Goal: Information Seeking & Learning: Compare options

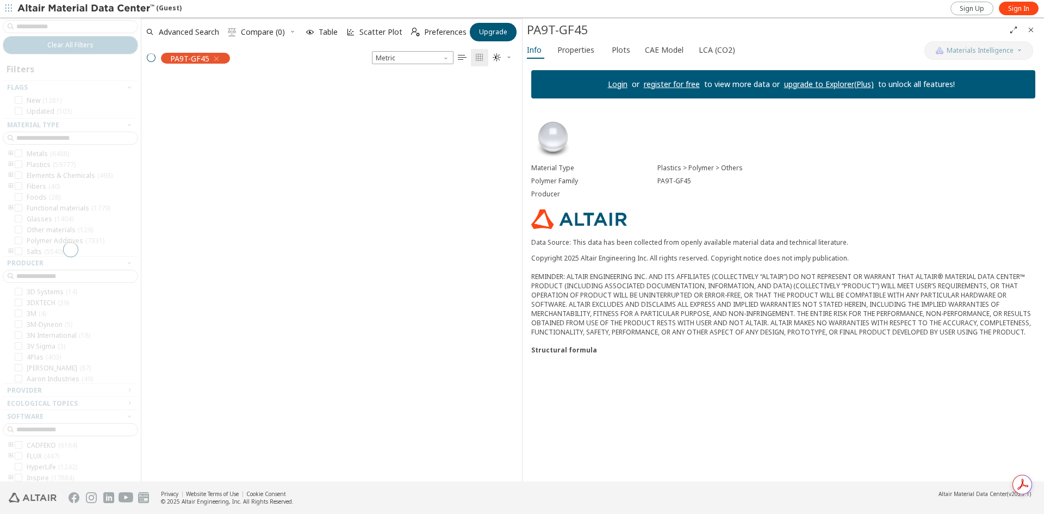
scroll to position [9, 9]
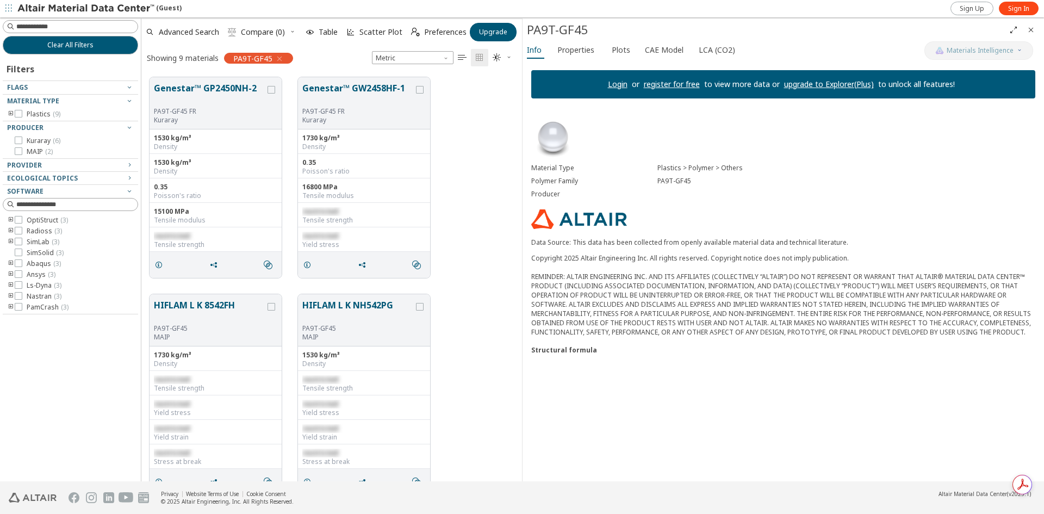
click at [287, 61] on div "PA9T-GF45" at bounding box center [258, 58] width 69 height 11
click at [285, 58] on div "PA9T-GF45" at bounding box center [258, 58] width 69 height 11
click at [279, 58] on icon "button" at bounding box center [279, 58] width 9 height 9
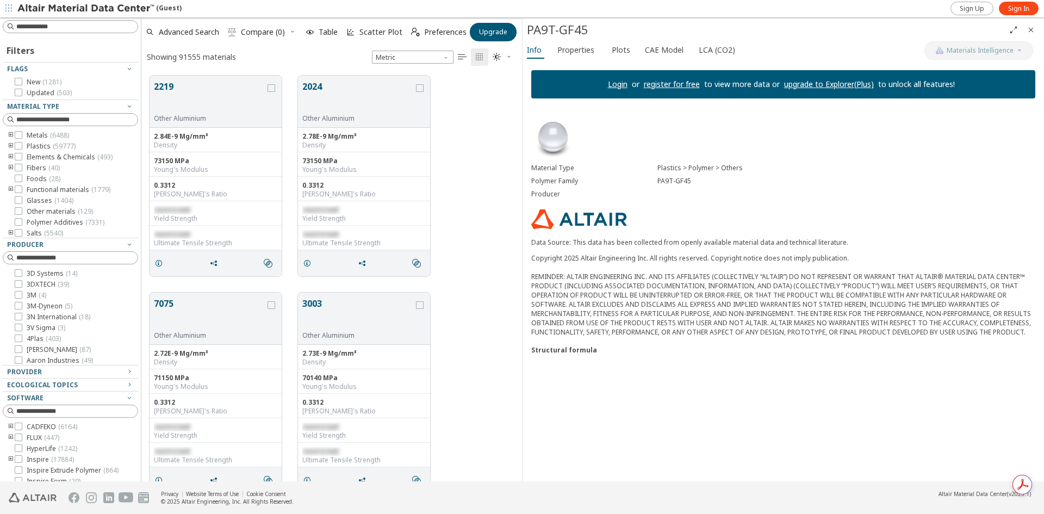
click at [78, 28] on input at bounding box center [76, 26] width 121 height 11
type input "****"
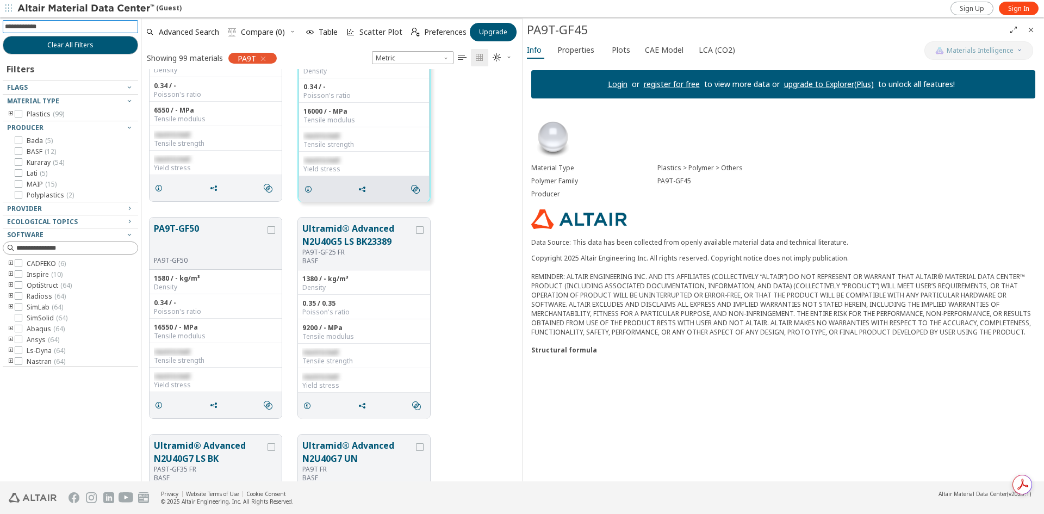
scroll to position [9241, 0]
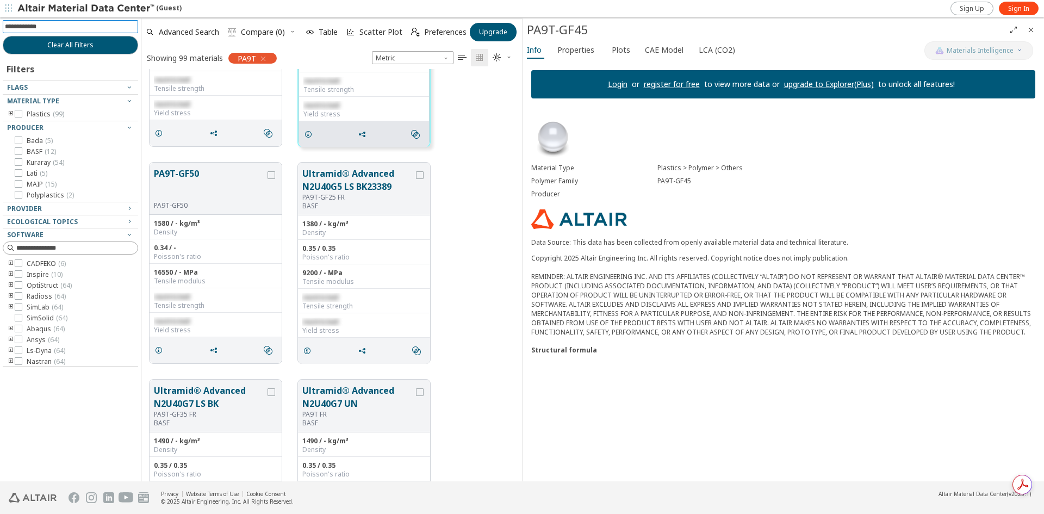
click at [48, 90] on div at bounding box center [68, 91] width 130 height 5
click at [82, 88] on div "Flags" at bounding box center [66, 87] width 118 height 9
click at [103, 87] on div "Flags" at bounding box center [66, 87] width 118 height 9
click at [292, 31] on span " Compare (0)" at bounding box center [262, 32] width 78 height 24
click at [365, 32] on span "Scatter Plot" at bounding box center [380, 32] width 43 height 8
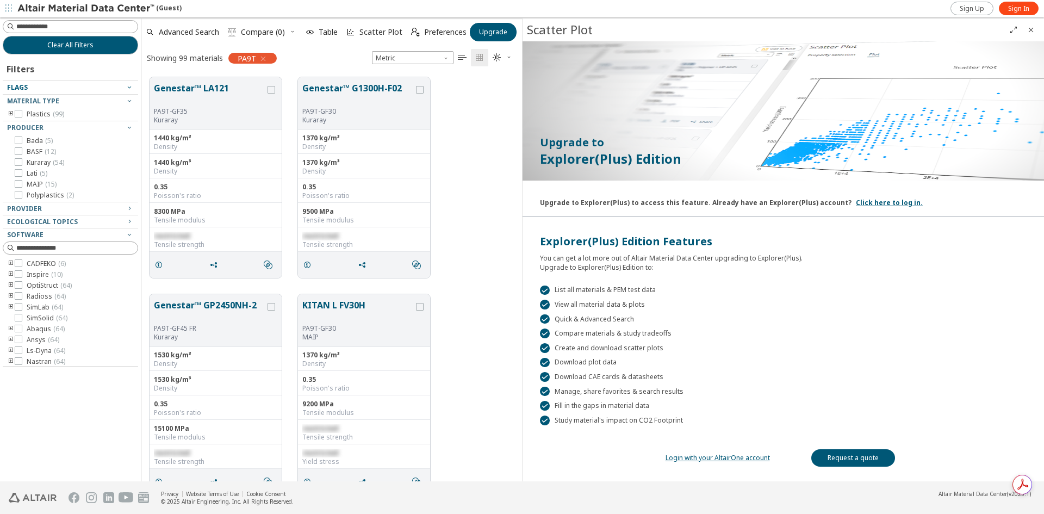
drag, startPoint x: 408, startPoint y: 319, endPoint x: 397, endPoint y: 105, distance: 213.9
click at [205, 33] on span "Advanced Search" at bounding box center [189, 32] width 60 height 8
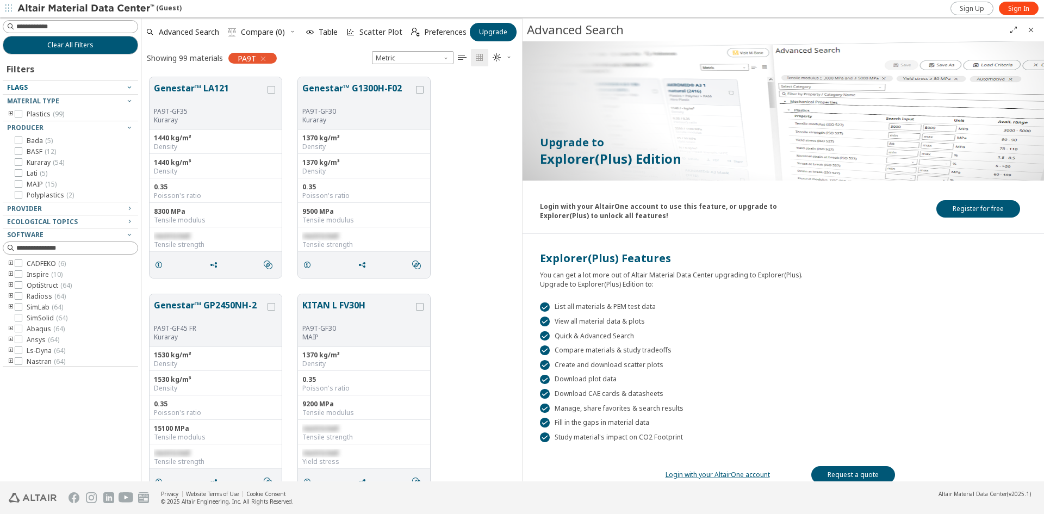
click at [1032, 29] on icon "Close" at bounding box center [1030, 30] width 9 height 9
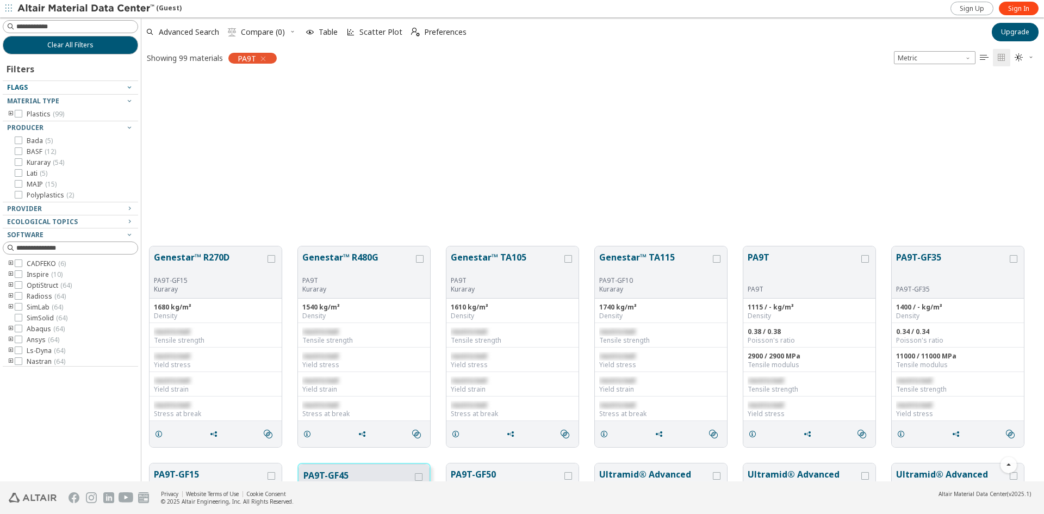
scroll to position [3275, 0]
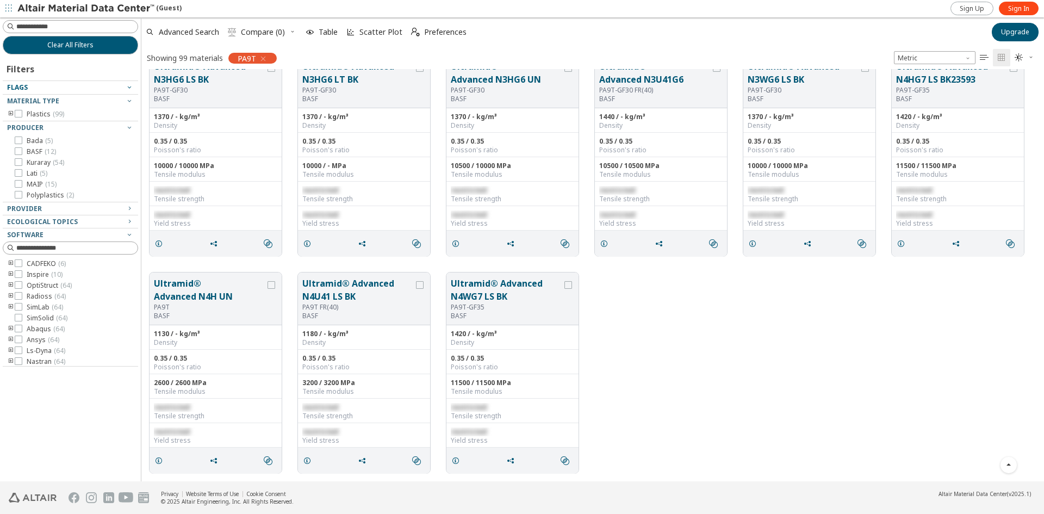
drag, startPoint x: 585, startPoint y: 74, endPoint x: 618, endPoint y: 318, distance: 245.7
click at [647, 329] on div "Ultramid® Advanced N4H UN PA9T BASF 1130 / - kg/m³ Density 0.35 / 0.35 Poisson'…" at bounding box center [592, 372] width 902 height 217
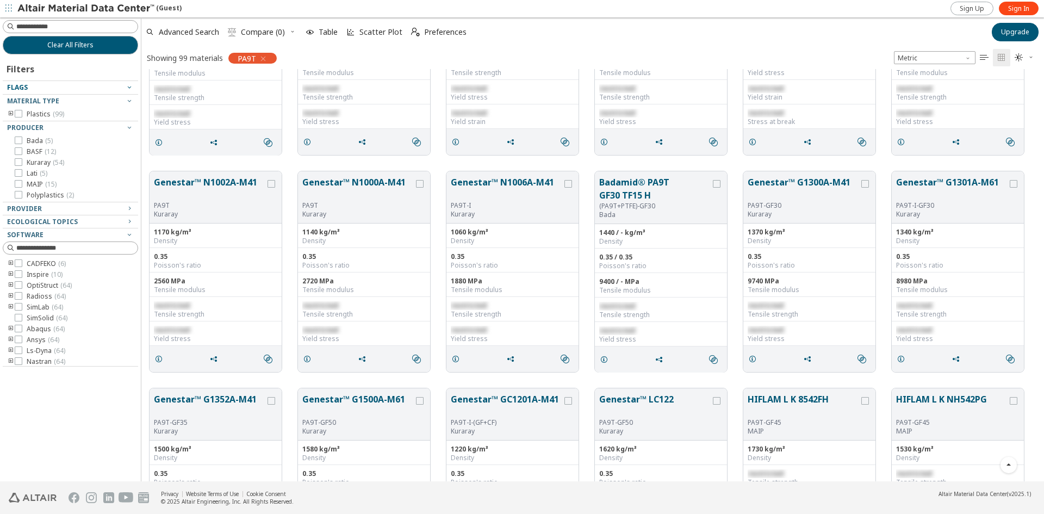
scroll to position [0, 0]
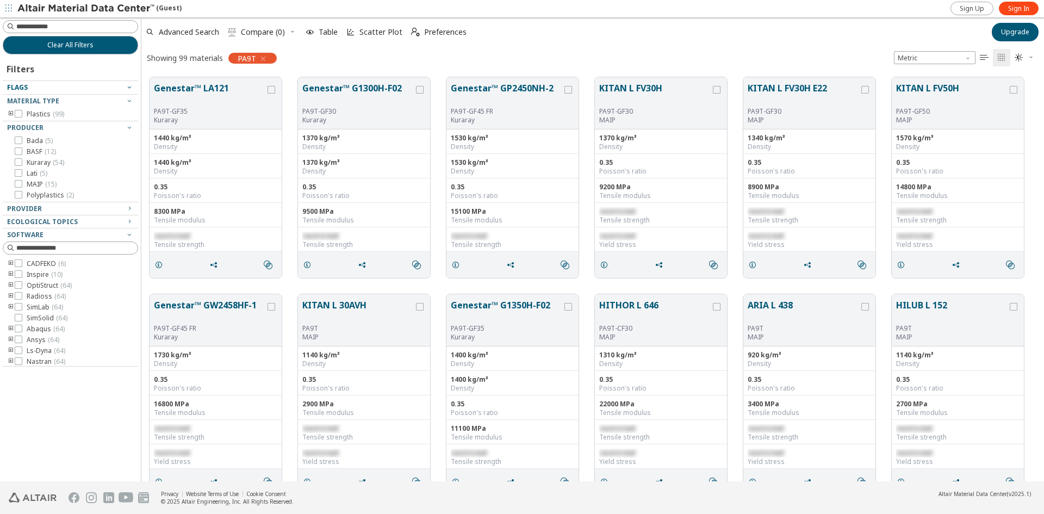
drag, startPoint x: 689, startPoint y: 367, endPoint x: 662, endPoint y: 164, distance: 204.6
click at [21, 115] on div at bounding box center [68, 117] width 130 height 5
click at [331, 87] on button "Genestar™ G1300H-F02" at bounding box center [357, 95] width 111 height 26
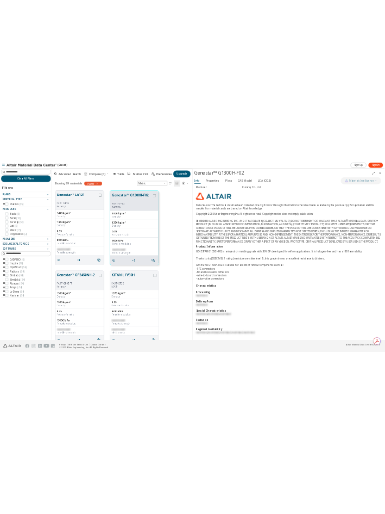
scroll to position [135, 0]
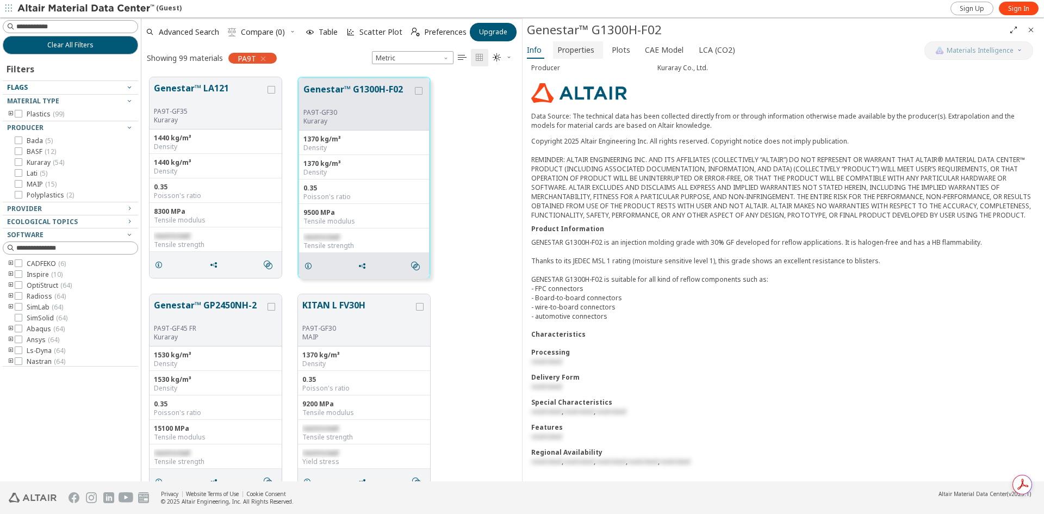
click at [581, 52] on span "Properties" at bounding box center [575, 49] width 37 height 17
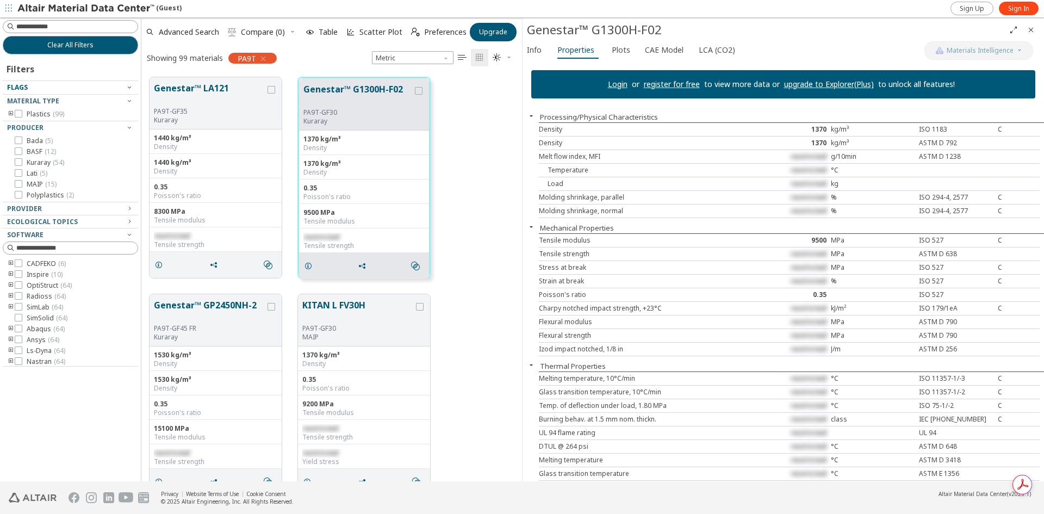
click at [820, 155] on span "restricted" at bounding box center [808, 156] width 36 height 9
click at [806, 156] on span "restricted" at bounding box center [808, 156] width 36 height 9
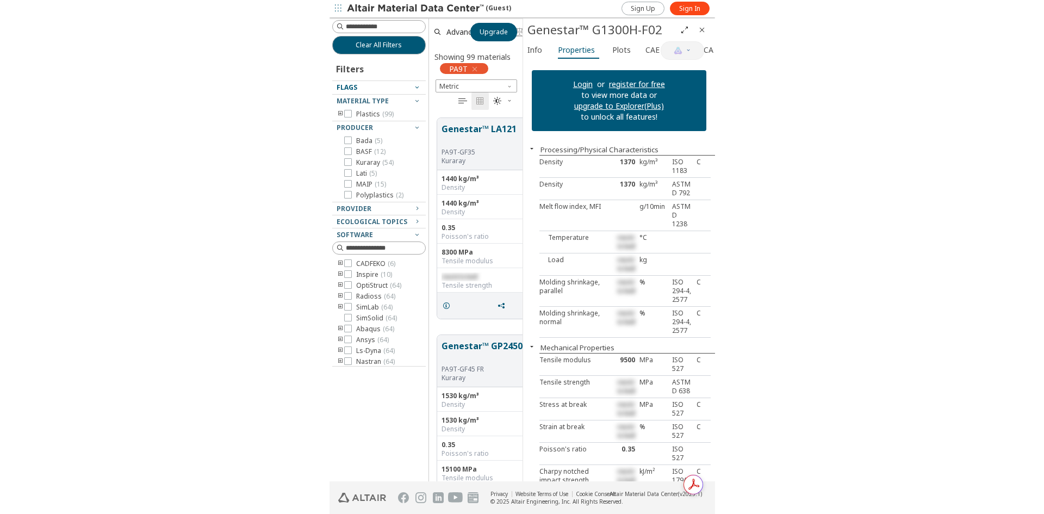
scroll to position [404, 372]
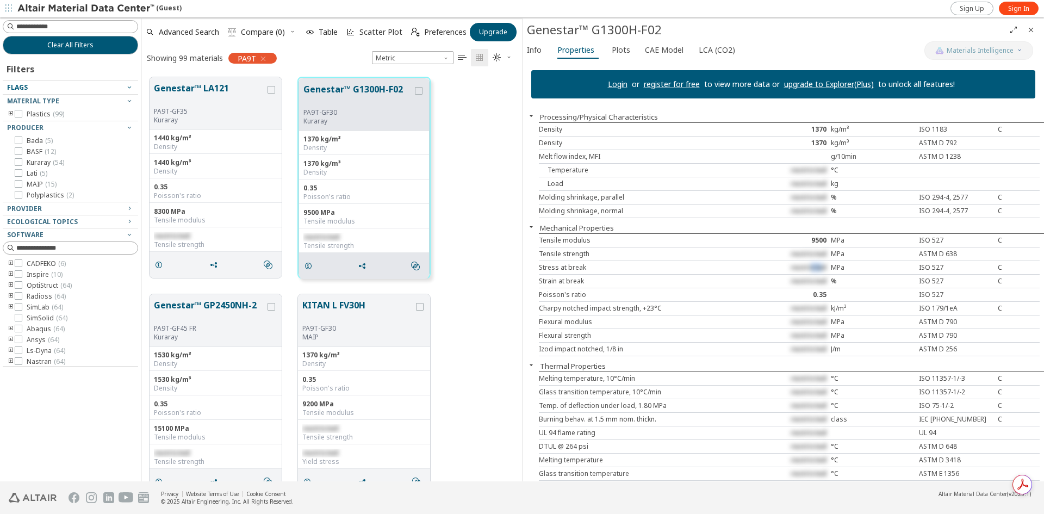
drag, startPoint x: 818, startPoint y: 268, endPoint x: 807, endPoint y: 270, distance: 11.5
click at [807, 270] on span "restricted" at bounding box center [808, 267] width 36 height 9
click at [771, 261] on div "Stress at break restricted MPa ISO 527 C" at bounding box center [789, 268] width 501 height 14
drag, startPoint x: 782, startPoint y: 268, endPoint x: 809, endPoint y: 267, distance: 27.2
click at [808, 270] on div "restricted" at bounding box center [789, 267] width 84 height 9
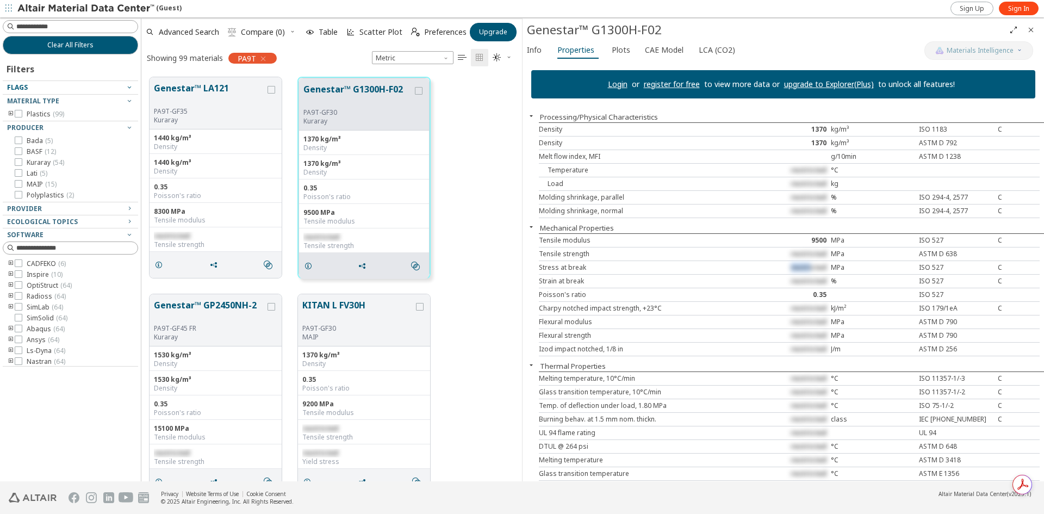
copy span "restri"
click at [494, 220] on div "Genestar™ LA121 PA9T-GF35 Kuraray 1440 kg/m³ Density 1440 kg/m³ Density 0.35 Po…" at bounding box center [331, 177] width 380 height 217
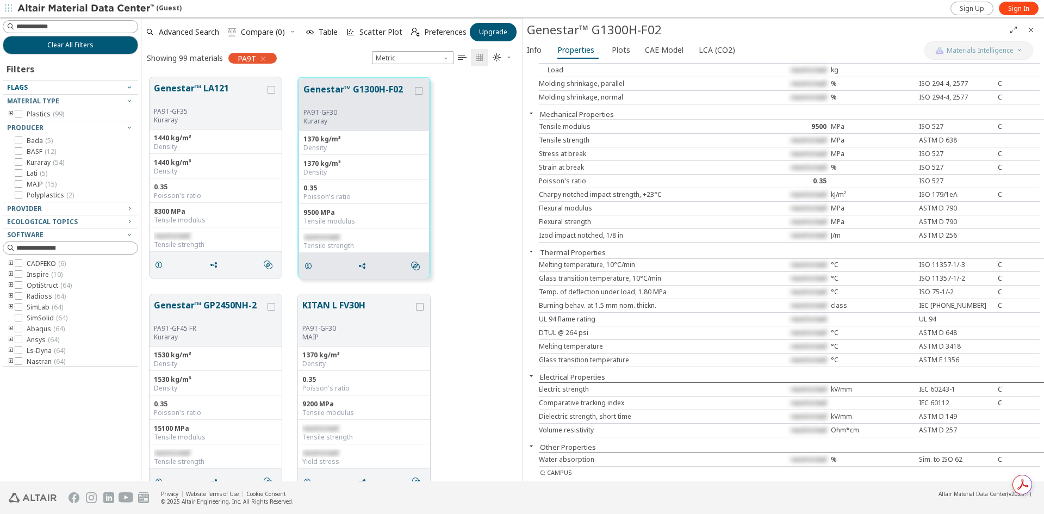
scroll to position [59, 0]
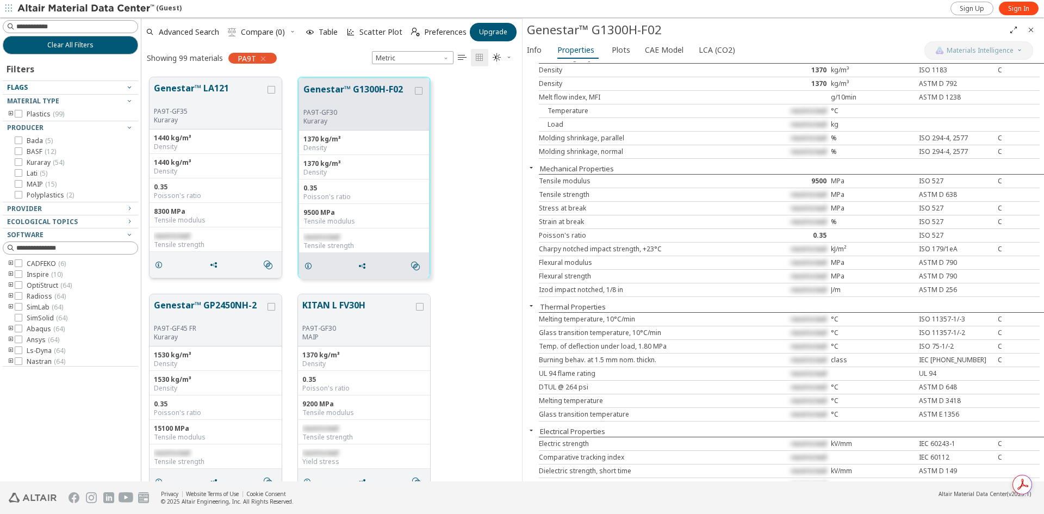
click at [248, 99] on button "Genestar™ LA121" at bounding box center [209, 95] width 111 height 26
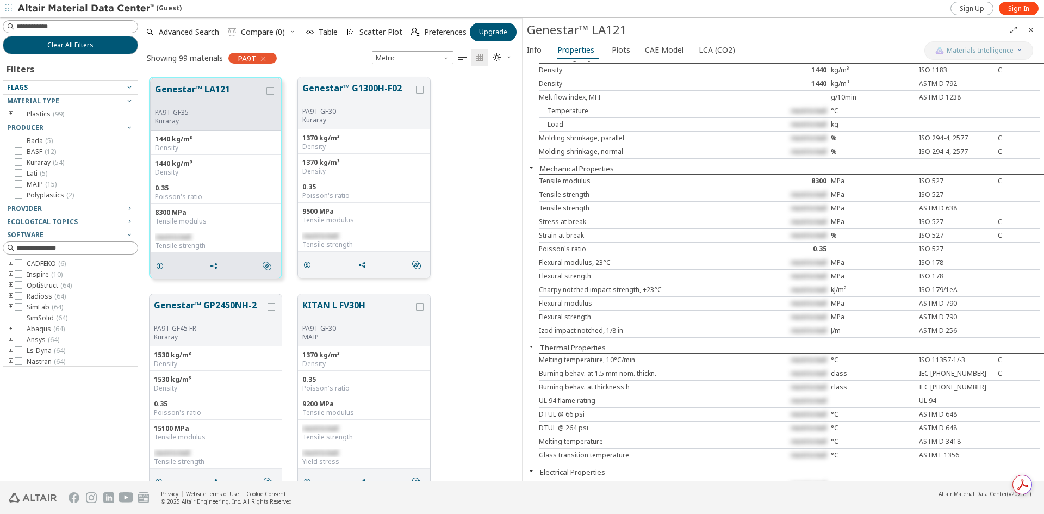
click at [350, 148] on div "Density" at bounding box center [363, 146] width 123 height 9
click at [346, 93] on button "Genestar™ G1300H-F02" at bounding box center [357, 95] width 111 height 26
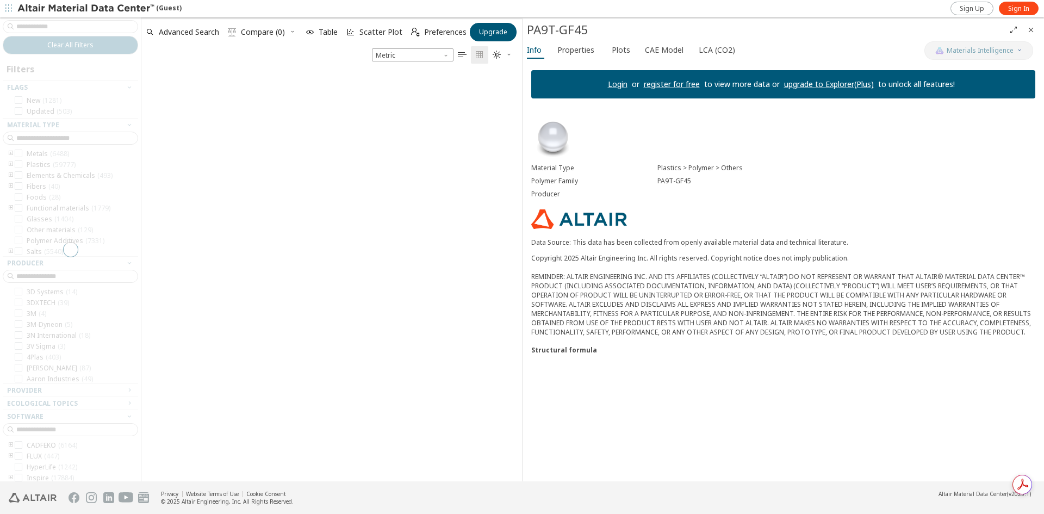
drag, startPoint x: 0, startPoint y: 0, endPoint x: 434, endPoint y: 382, distance: 577.7
click at [434, 382] on div at bounding box center [331, 272] width 380 height 417
